Goal: Find specific page/section: Find specific page/section

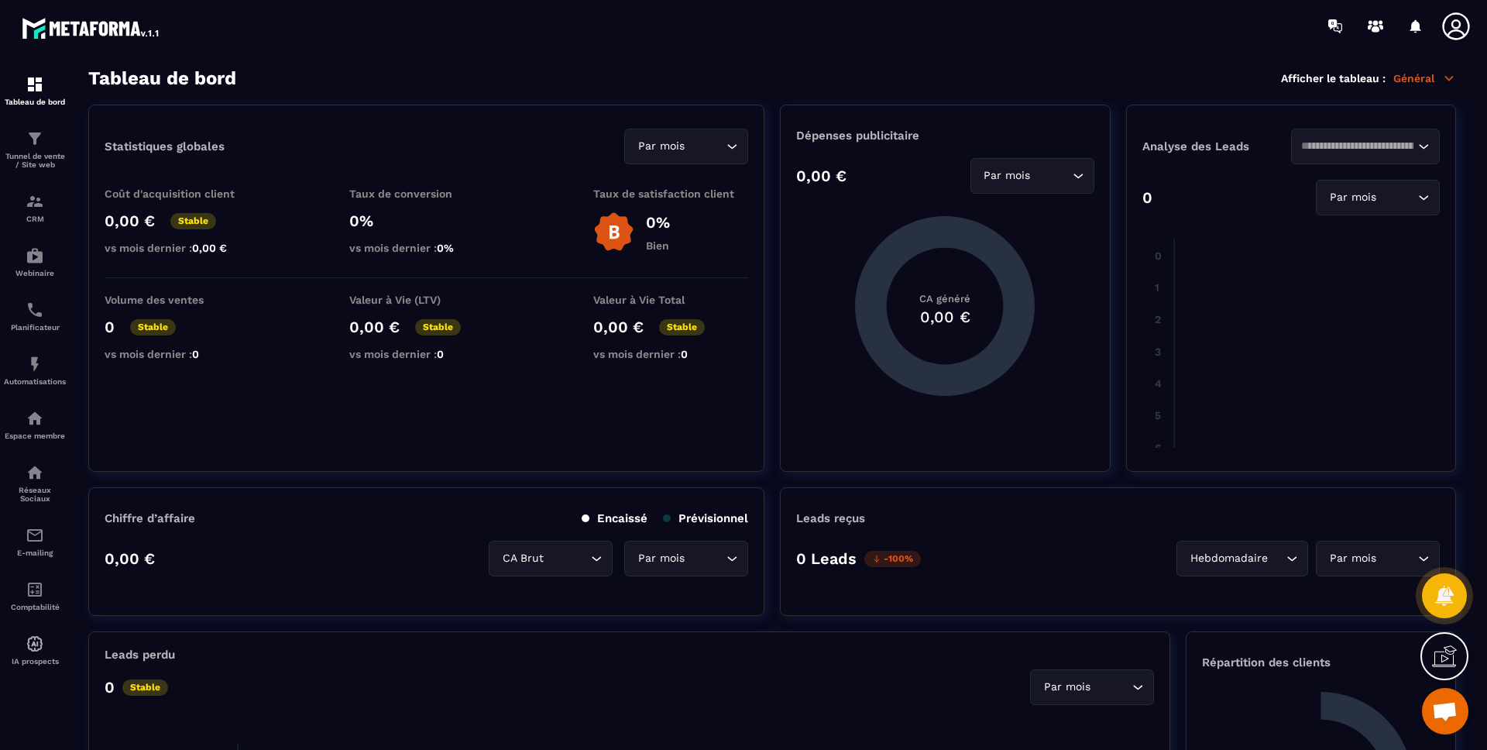
click at [455, 74] on div "Tableau de bord Afficher le tableau : Général" at bounding box center [772, 78] width 1368 height 22
click at [335, 71] on div "Tableau de bord Afficher le tableau : Général" at bounding box center [772, 78] width 1368 height 22
click at [36, 155] on p "Tunnel de vente / Site web" at bounding box center [35, 160] width 62 height 17
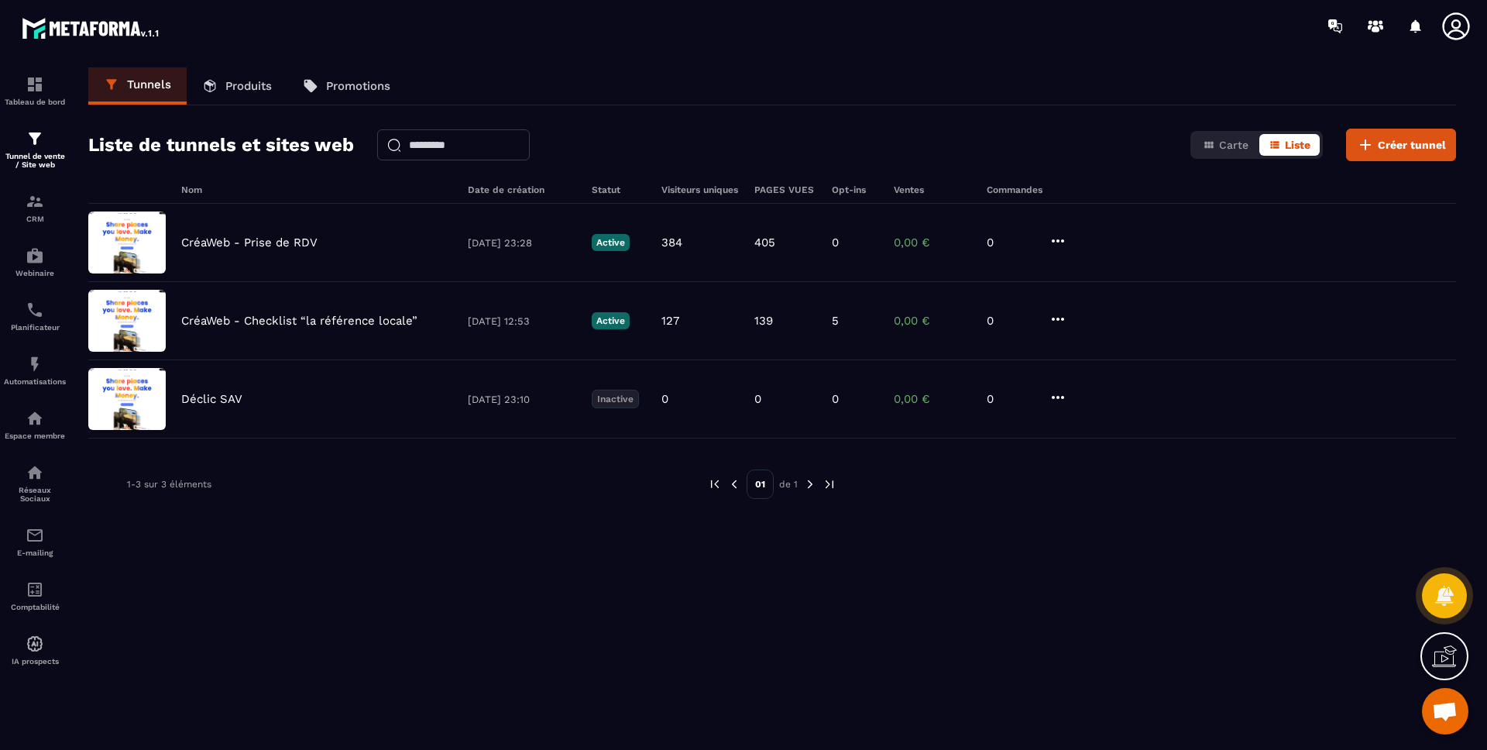
click at [639, 53] on section "Tableau de bord Tunnel de vente / Site web CRM Webinaire Planificateur Automati…" at bounding box center [743, 405] width 1487 height 707
click at [544, 566] on div "Nom Date de création Statut Visiteurs uniques PAGES VUES Opt-ins Ventes Command…" at bounding box center [772, 481] width 1368 height 595
click at [39, 417] on img at bounding box center [35, 418] width 19 height 19
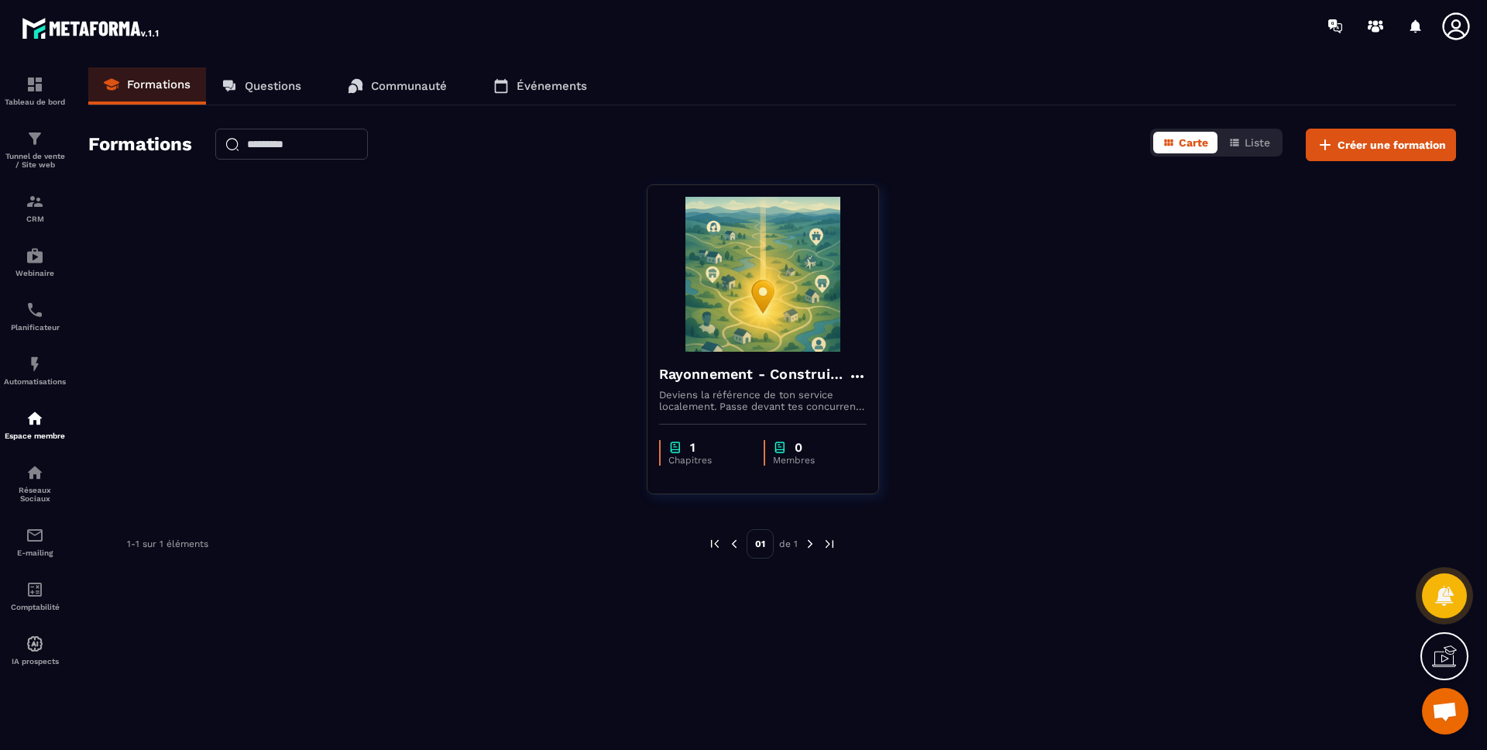
click at [379, 404] on div "Rayonnement - Construire une page Google My Business optimisée Deviens la référ…" at bounding box center [772, 348] width 1368 height 329
click at [19, 79] on div "Tableau de bord" at bounding box center [35, 90] width 62 height 31
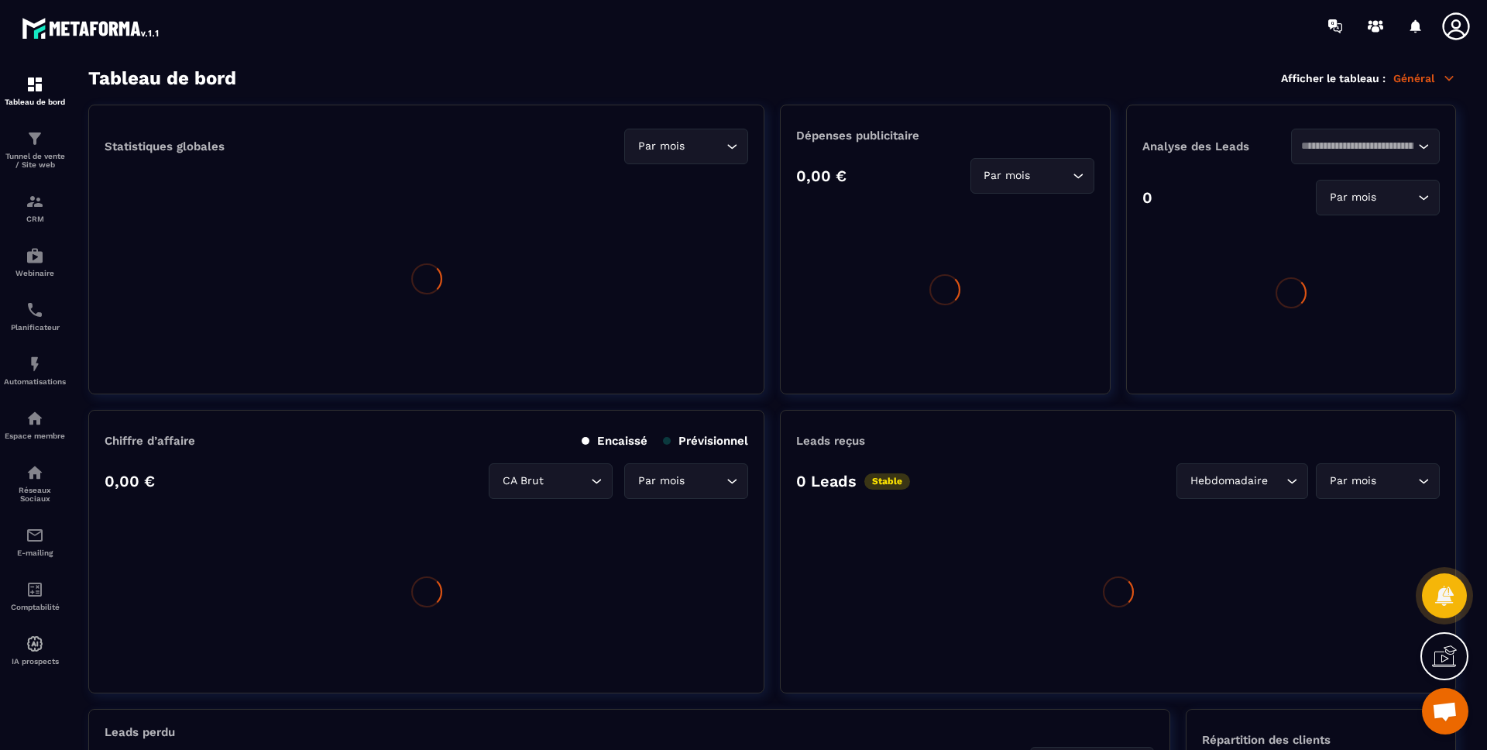
click at [362, 55] on section "Tableau de bord Tunnel de vente / Site web CRM Webinaire Planificateur Automati…" at bounding box center [743, 409] width 1487 height 714
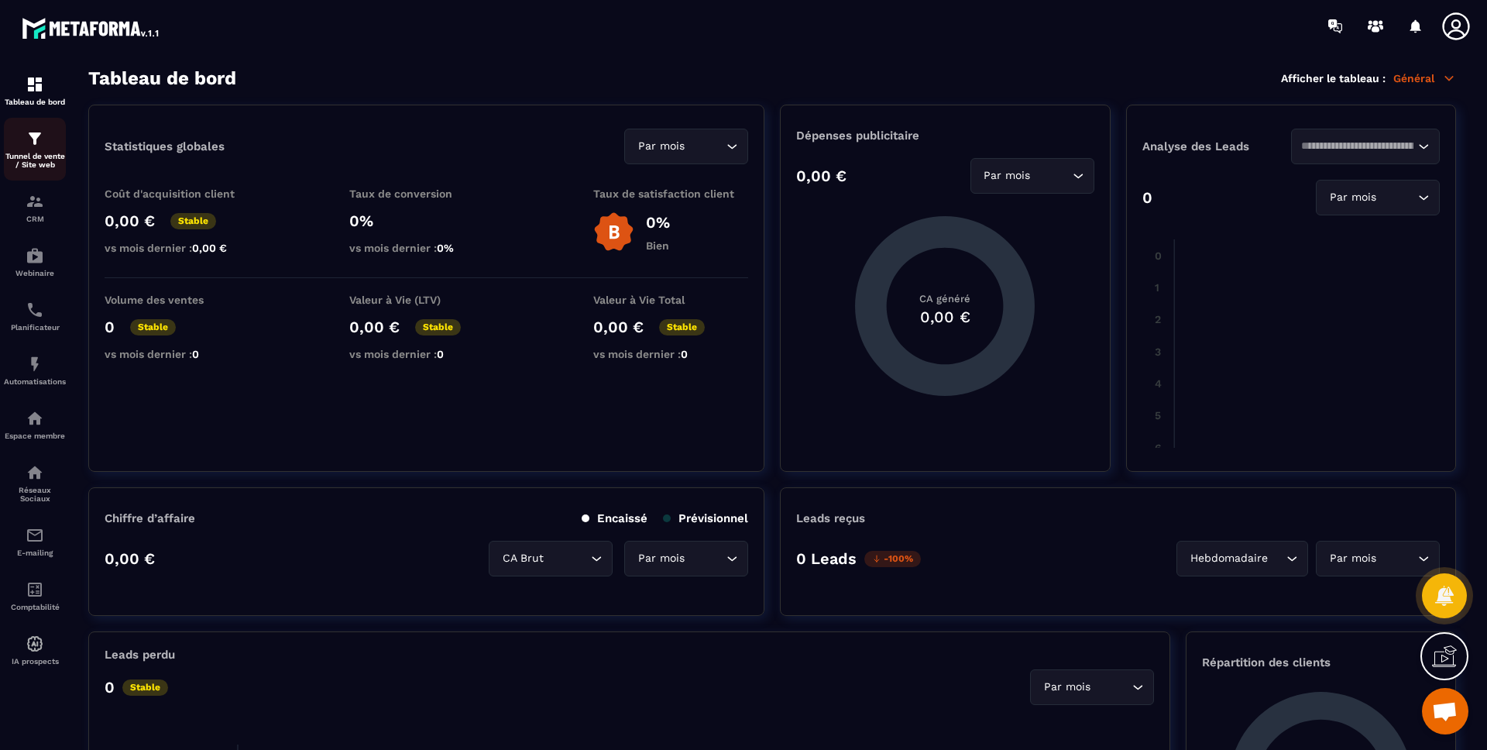
click at [49, 143] on div "Tunnel de vente / Site web" at bounding box center [35, 148] width 62 height 39
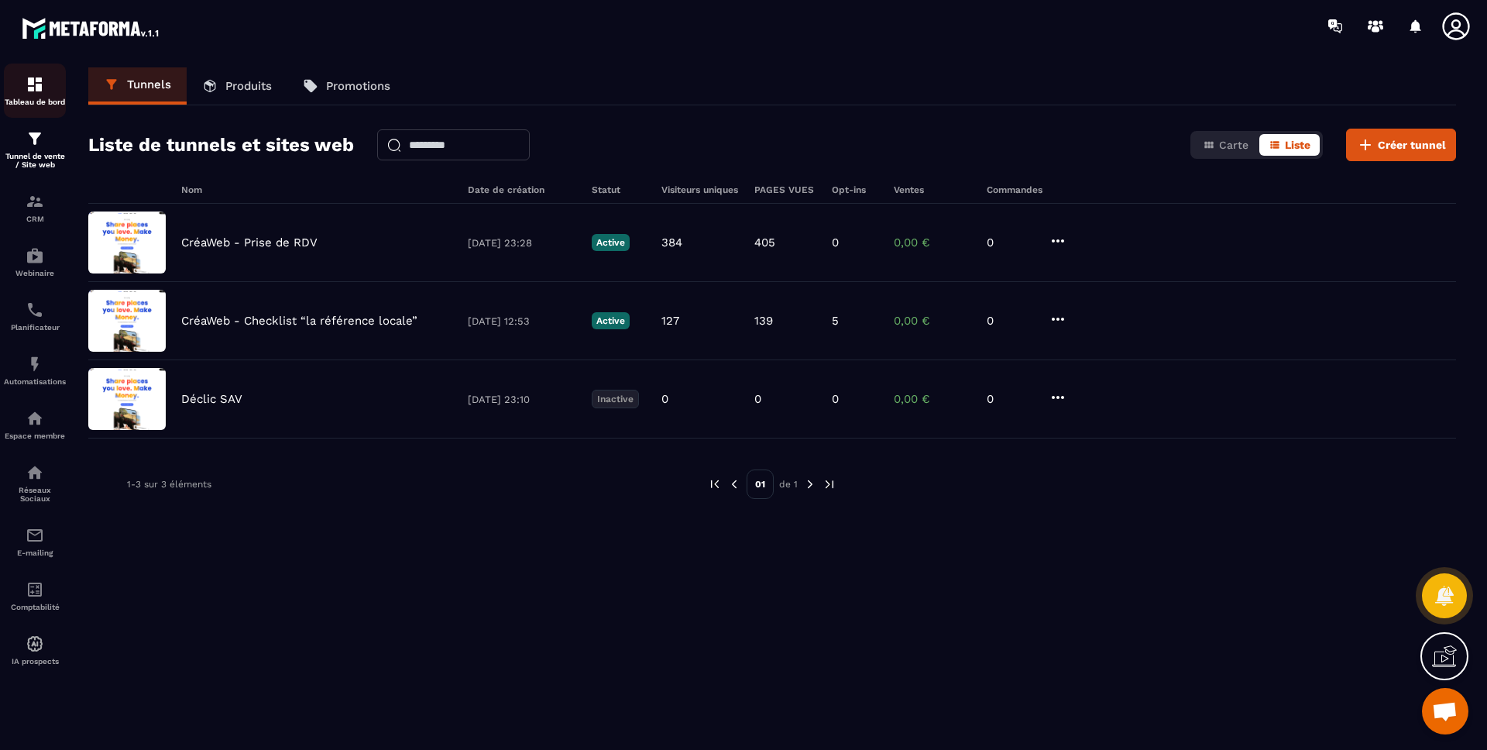
click at [50, 89] on div "Tableau de bord" at bounding box center [35, 90] width 62 height 31
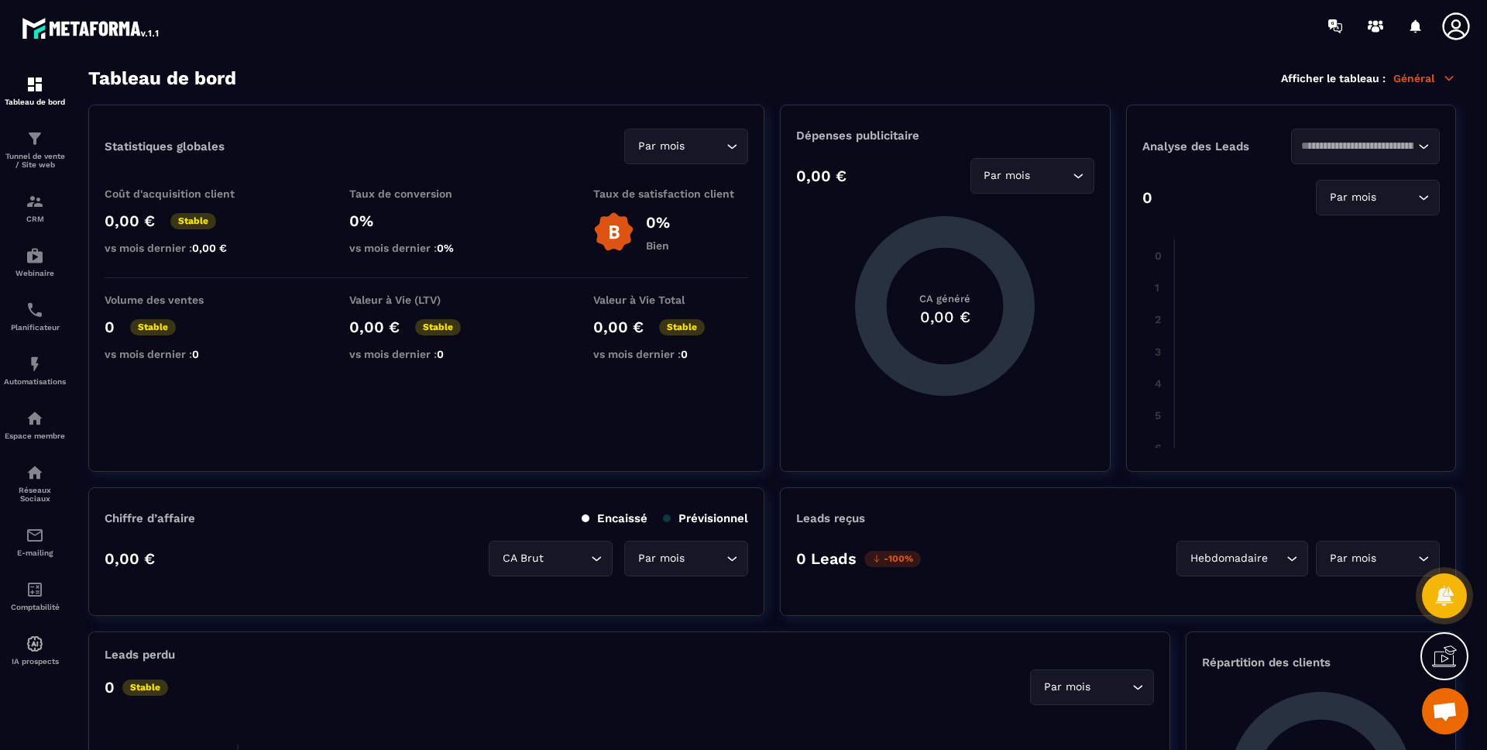
click at [304, 94] on section "Tableau de bord Afficher le tableau : Général Statistiques globales Par mois Lo…" at bounding box center [772, 408] width 1399 height 683
click at [588, 42] on div at bounding box center [834, 26] width 1305 height 52
click at [255, 84] on div "Tableau de bord Afficher le tableau : Général" at bounding box center [772, 78] width 1368 height 22
click at [142, 81] on h3 "Tableau de bord" at bounding box center [162, 78] width 148 height 22
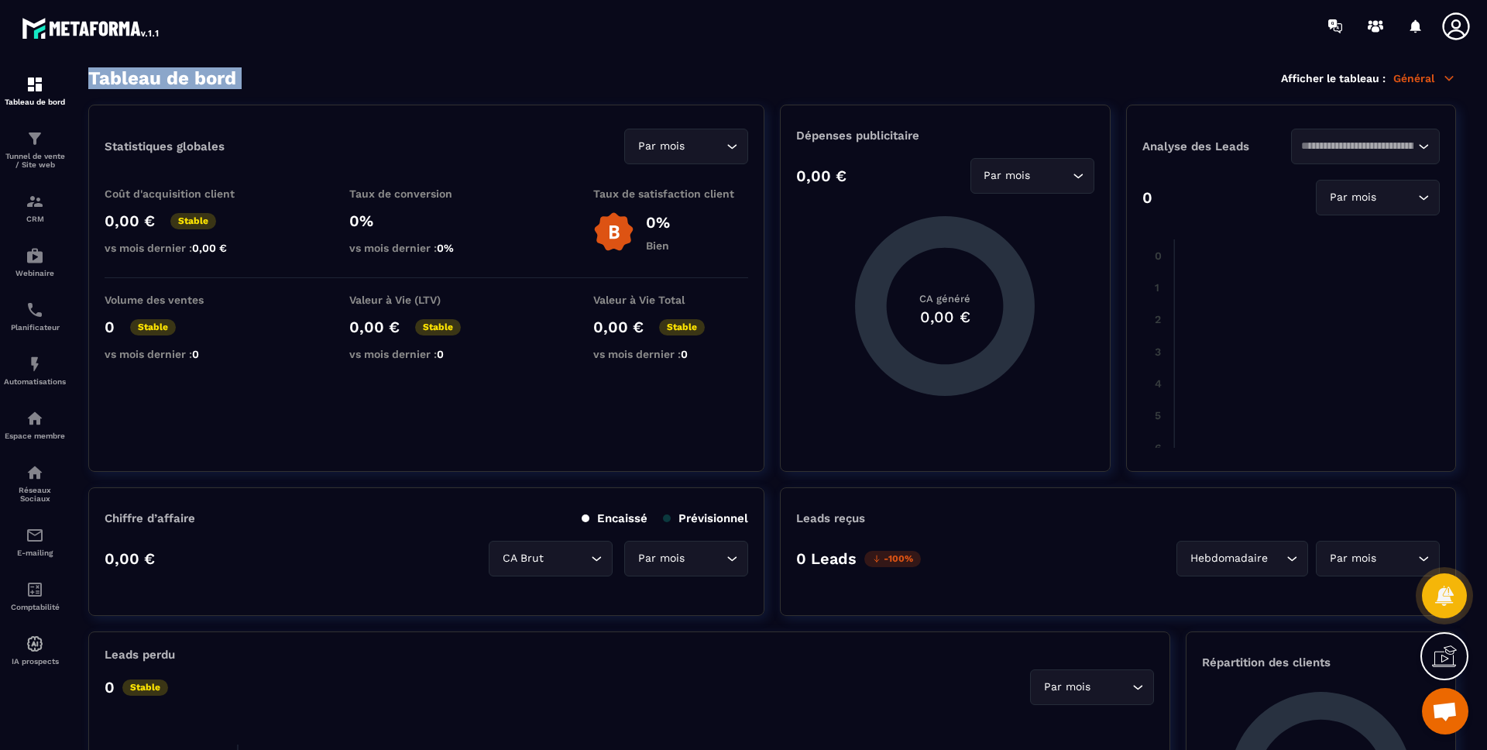
click at [143, 81] on h3 "Tableau de bord" at bounding box center [162, 78] width 148 height 22
click at [389, 84] on div "Tableau de bord Afficher le tableau : Général" at bounding box center [772, 78] width 1368 height 22
click at [387, 86] on div "Tableau de bord Afficher le tableau : Général" at bounding box center [772, 78] width 1368 height 22
drag, startPoint x: 91, startPoint y: 74, endPoint x: 283, endPoint y: 78, distance: 192.9
click at [283, 78] on div "Tableau de bord Afficher le tableau : Général" at bounding box center [772, 78] width 1368 height 22
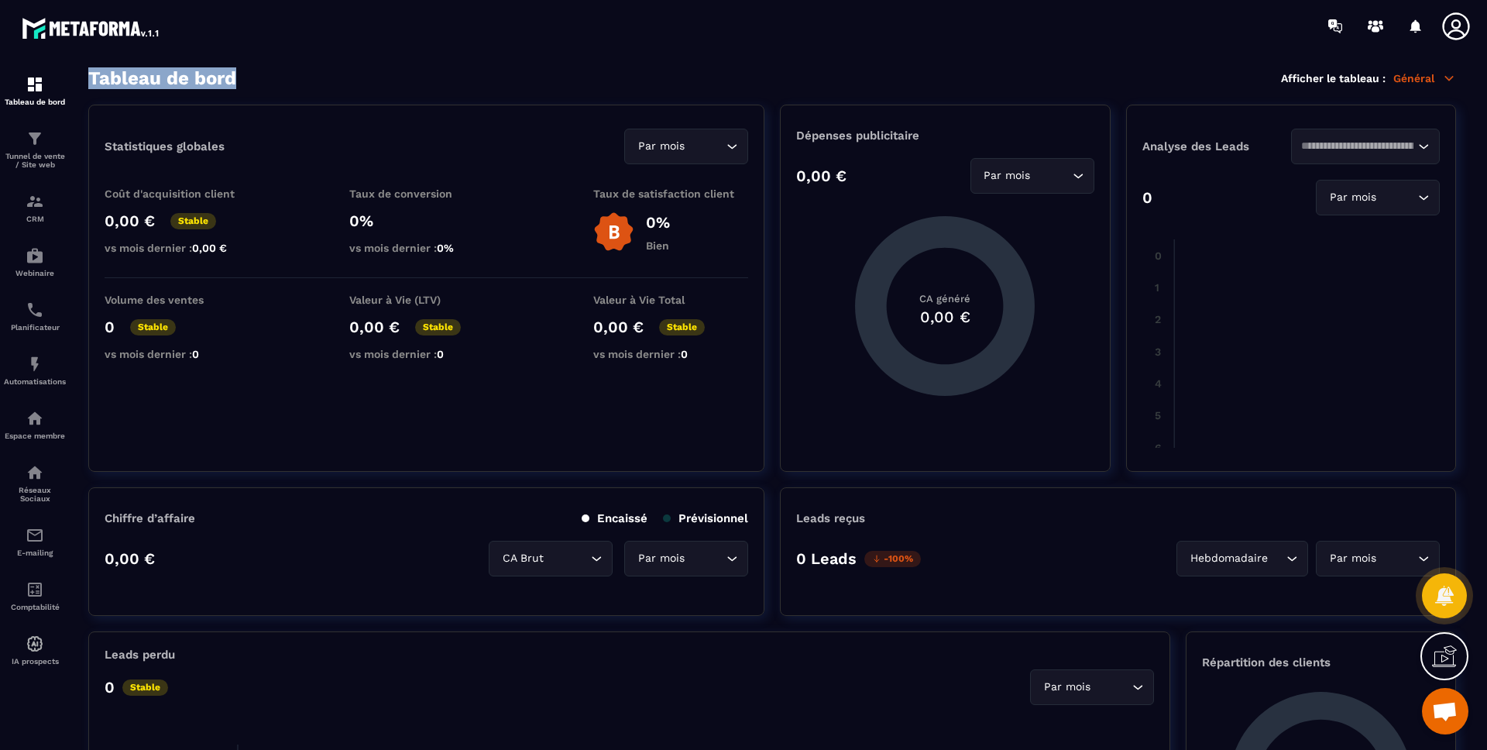
click at [284, 78] on div "Tableau de bord Afficher le tableau : Général" at bounding box center [772, 78] width 1368 height 22
drag, startPoint x: 257, startPoint y: 78, endPoint x: 86, endPoint y: 77, distance: 171.2
click at [86, 77] on section "Tableau de bord Afficher le tableau : Général Statistiques globales Par mois Lo…" at bounding box center [772, 408] width 1399 height 683
click at [94, 111] on div "Statistiques globales Par mois Loading... Coût d'acquisition client 0,00 € Stab…" at bounding box center [426, 288] width 676 height 367
click at [414, 88] on div "Tableau de bord Afficher le tableau : Général" at bounding box center [772, 78] width 1368 height 22
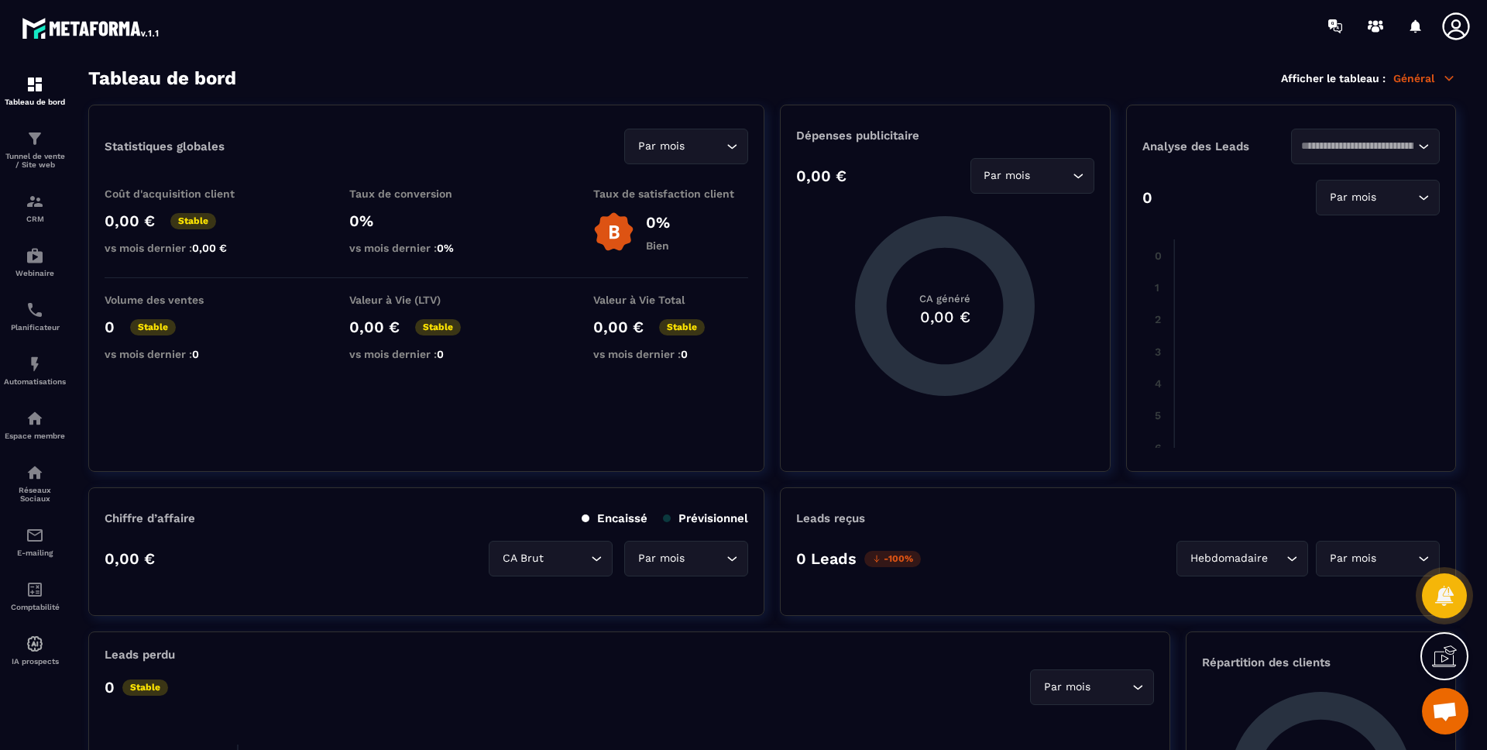
click at [1394, 77] on p "Général" at bounding box center [1424, 78] width 63 height 14
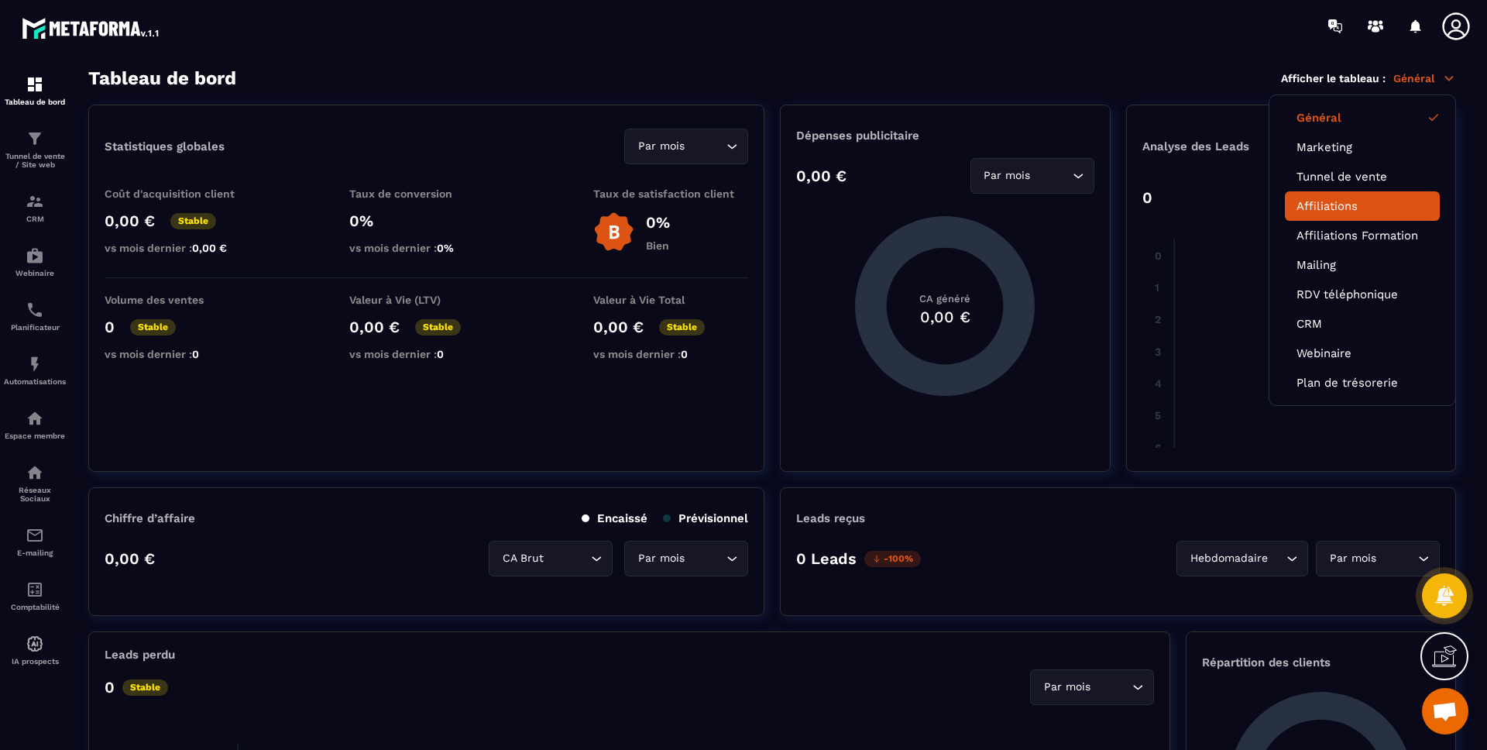
click at [1354, 201] on link "Affiliations" at bounding box center [1362, 206] width 132 height 14
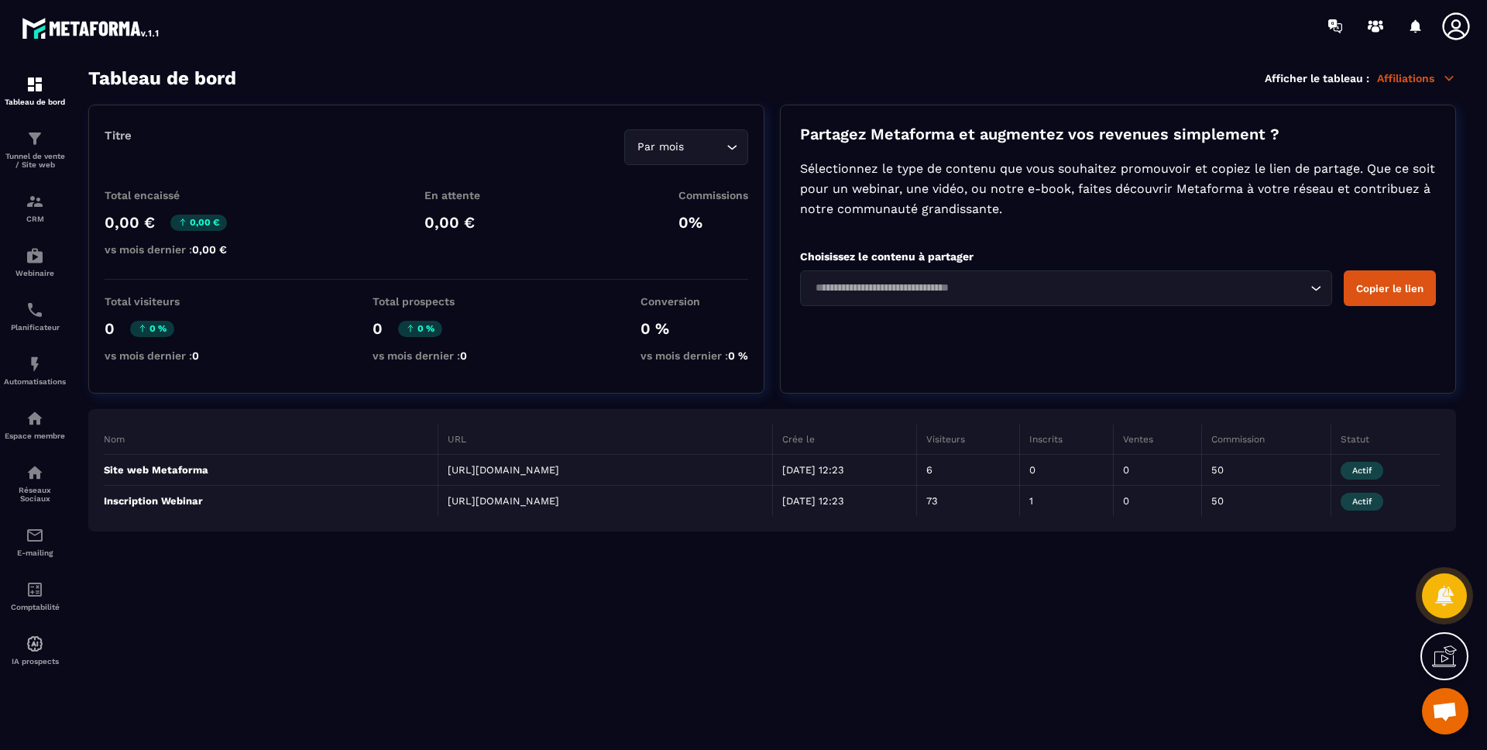
click at [672, 586] on section "Tableau de bord Afficher le tableau : Affiliations Titre Par mois Loading... To…" at bounding box center [772, 408] width 1399 height 683
click at [776, 54] on section "Tableau de bord Tunnel de vente / Site web CRM Webinaire Planificateur Automati…" at bounding box center [743, 409] width 1487 height 714
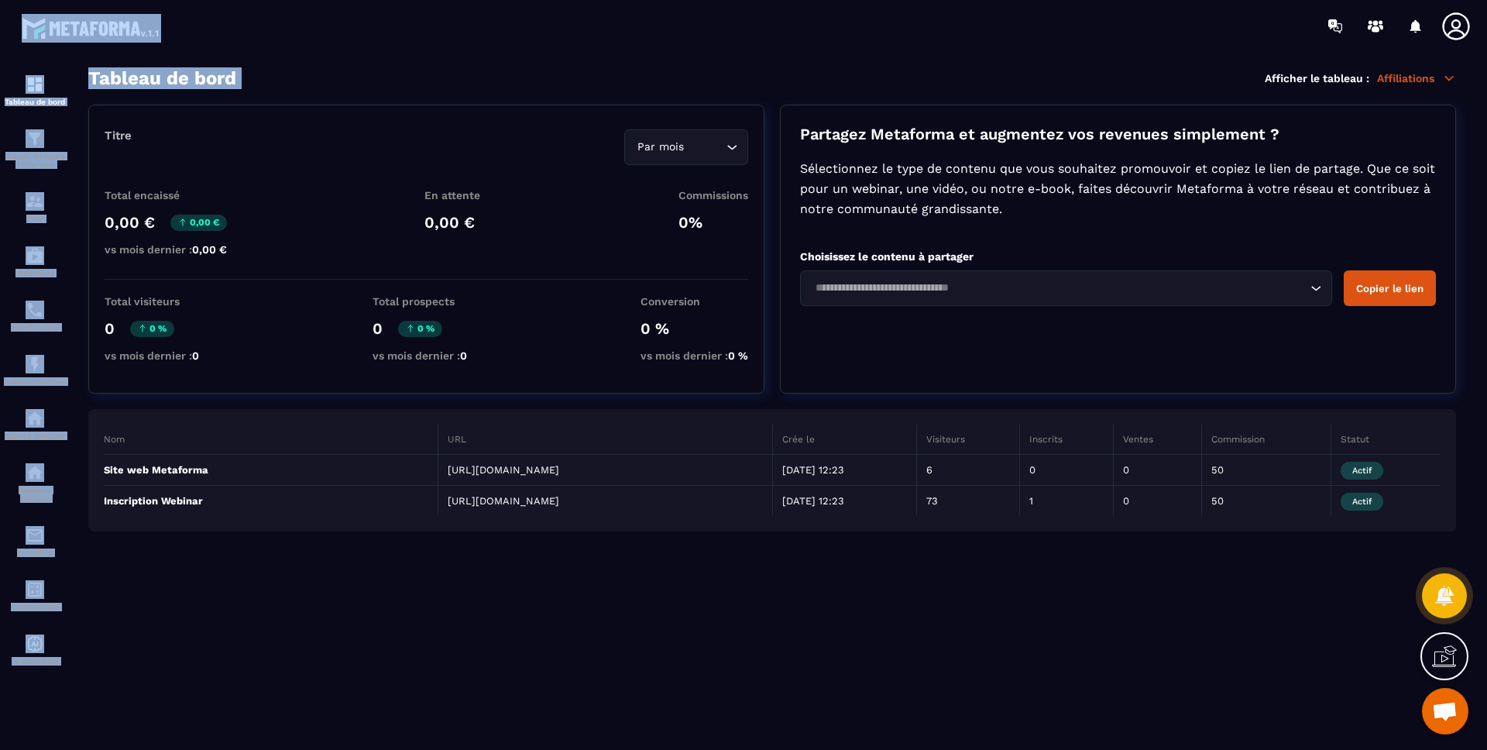
drag, startPoint x: 770, startPoint y: 57, endPoint x: 791, endPoint y: 77, distance: 29.0
click at [767, 60] on main "Tableau de bord Tunnel de vente / Site web CRM Webinaire Planificateur Automati…" at bounding box center [743, 375] width 1487 height 750
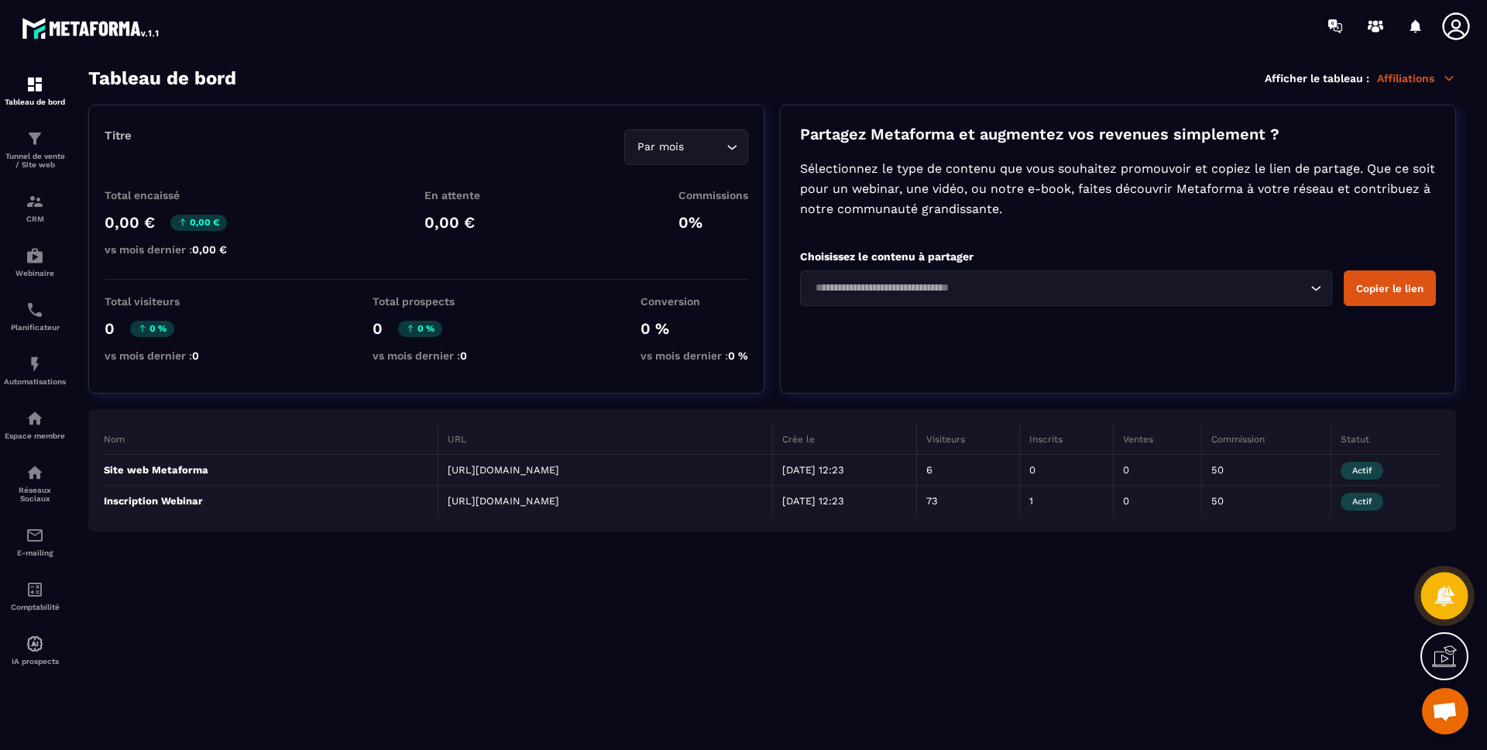
click at [1444, 599] on icon at bounding box center [1443, 595] width 19 height 21
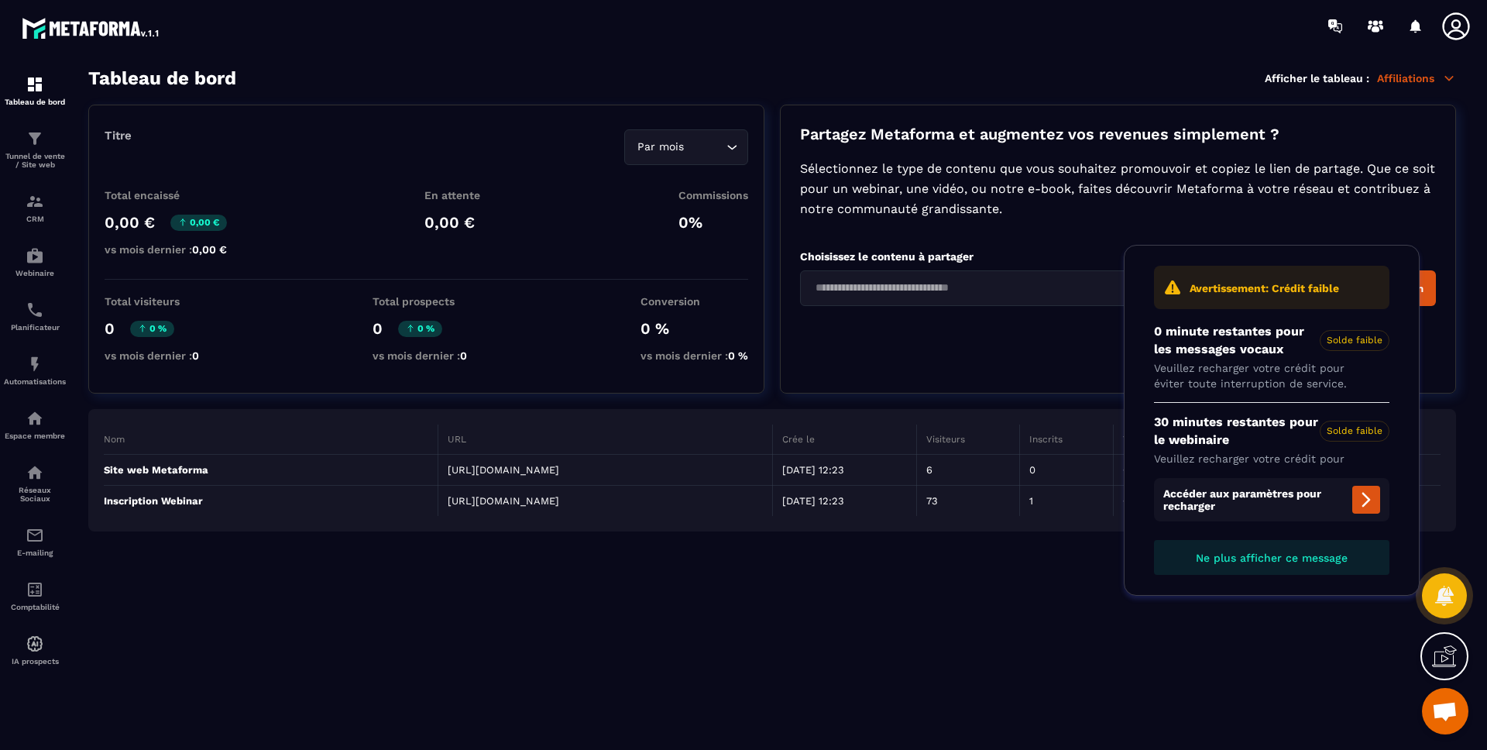
click at [1259, 674] on section "Tableau de bord Afficher le tableau : Affiliations Titre Par mois Loading... To…" at bounding box center [772, 408] width 1399 height 683
